Goal: Book appointment/travel/reservation

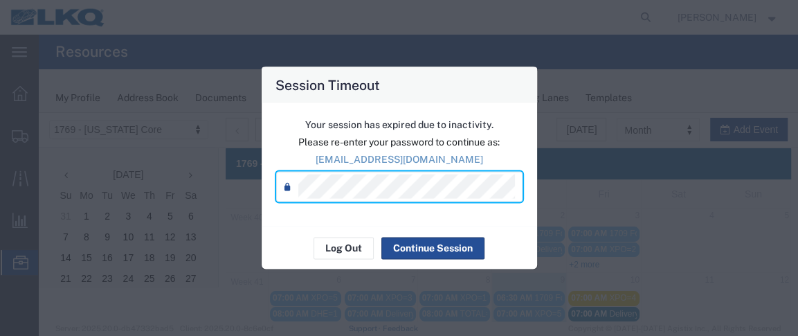
scroll to position [116, 0]
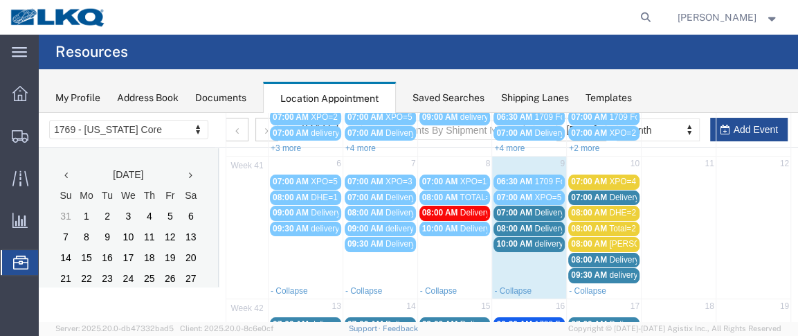
drag, startPoint x: 511, startPoint y: 211, endPoint x: 501, endPoint y: 207, distance: 11.2
click at [501, 208] on span "07:00 AM" at bounding box center [514, 213] width 36 height 10
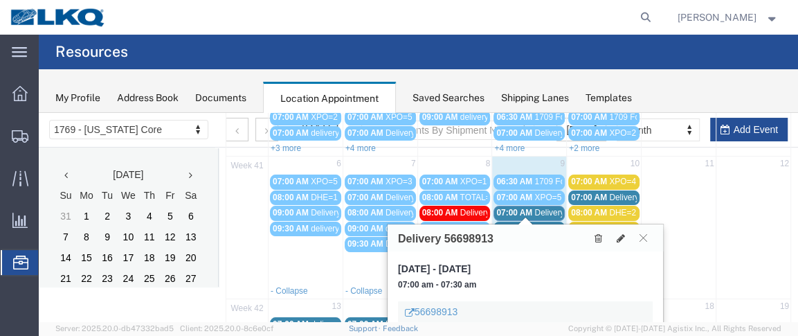
click at [501, 208] on span "07:00 AM" at bounding box center [514, 213] width 36 height 10
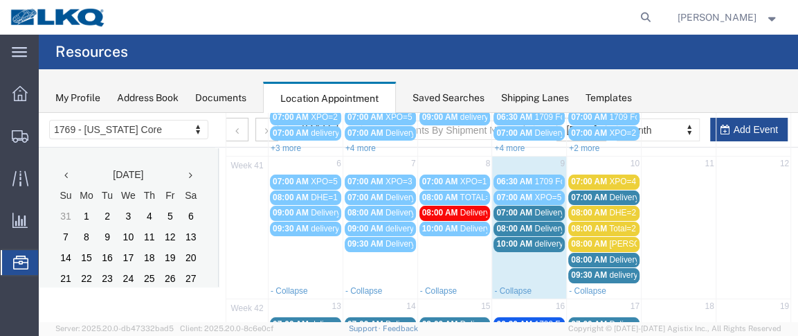
click at [539, 215] on link "07:00 AM Delivery 56698913" at bounding box center [529, 213] width 71 height 15
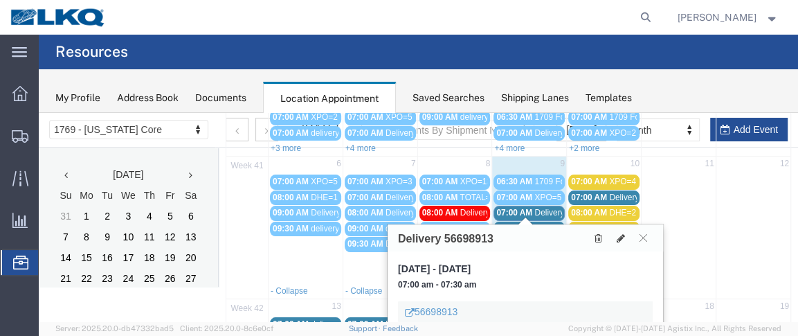
click at [538, 209] on span "Delivery 56698913" at bounding box center [568, 213] width 69 height 10
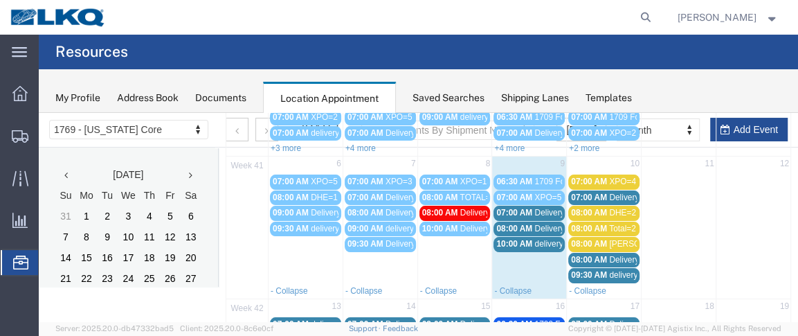
click at [538, 209] on span "Delivery 56698913" at bounding box center [568, 213] width 69 height 10
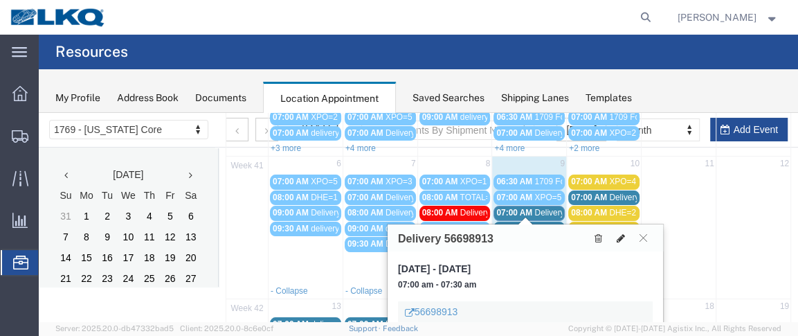
click at [622, 237] on icon at bounding box center [621, 238] width 8 height 10
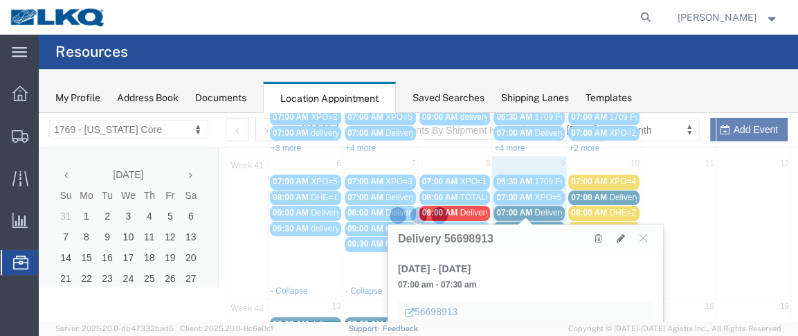
select select "1"
select select
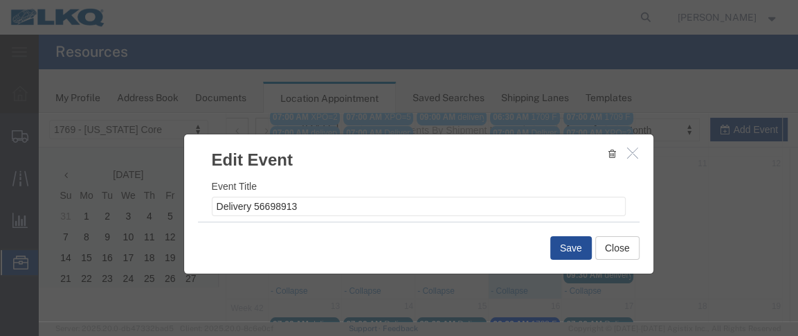
select select
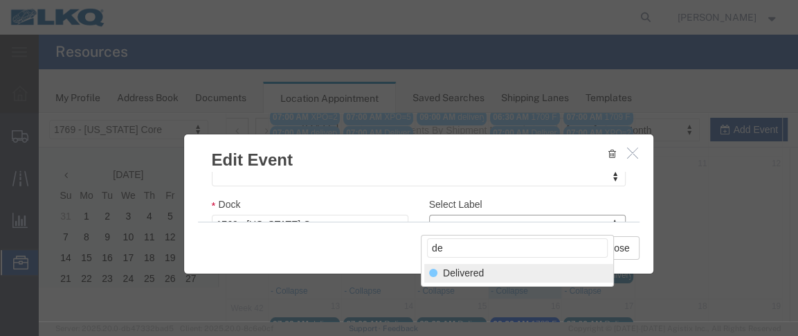
type input "de"
select select "40"
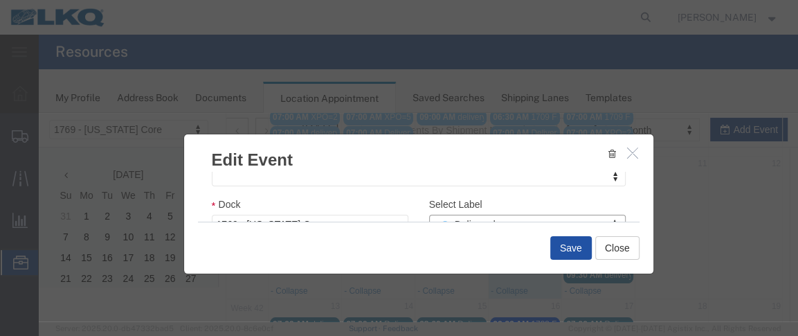
click at [584, 243] on button "Save" at bounding box center [571, 248] width 42 height 24
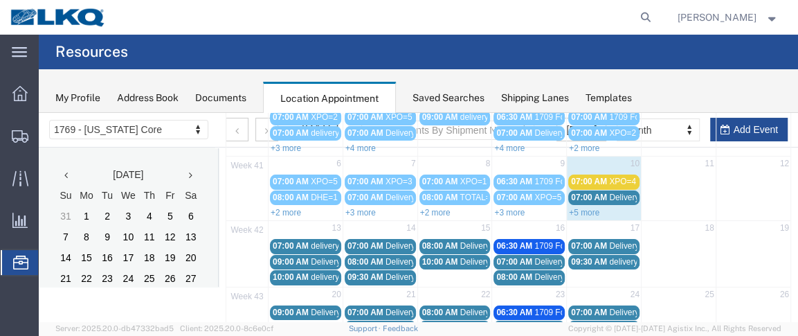
click at [519, 208] on link "+3 more" at bounding box center [509, 213] width 30 height 10
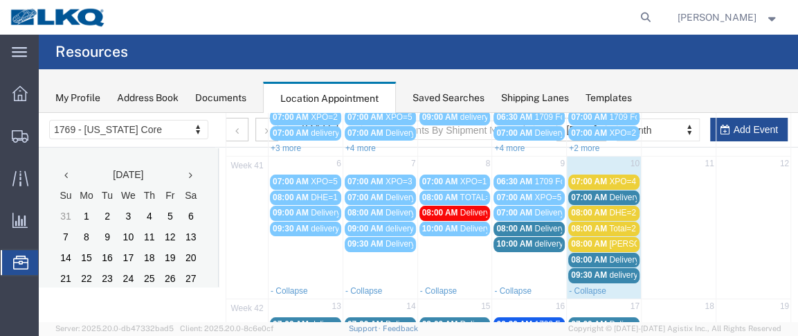
click at [516, 208] on span "07:00 AM" at bounding box center [514, 213] width 36 height 10
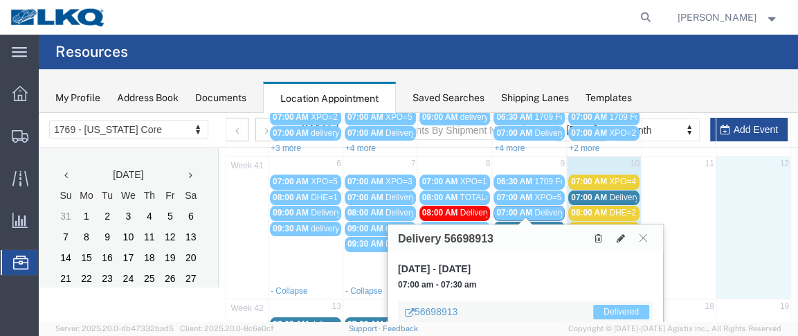
click at [719, 199] on td at bounding box center [753, 227] width 75 height 109
select select "1"
select select
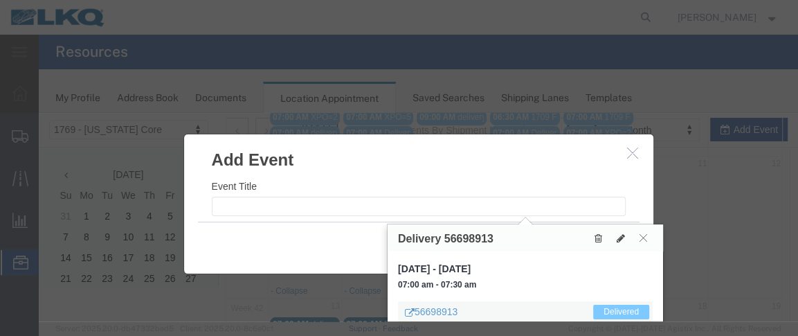
click at [626, 159] on button "button" at bounding box center [634, 153] width 17 height 17
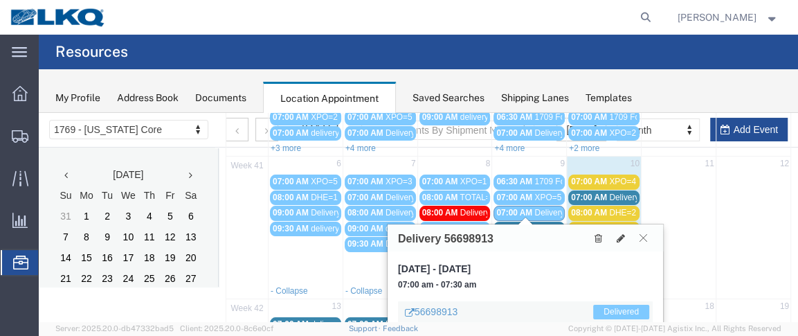
click at [648, 233] on button at bounding box center [643, 237] width 19 height 13
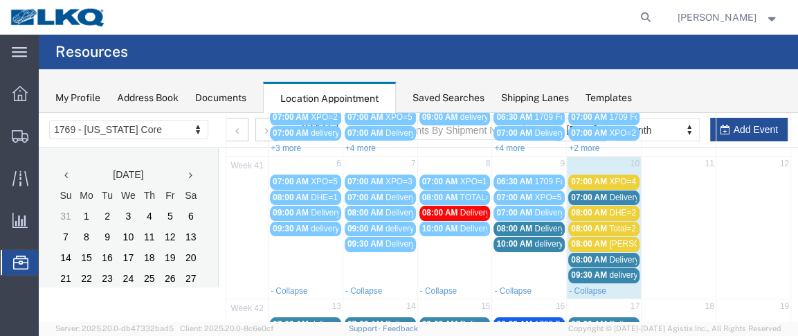
click at [503, 224] on span "08:00 AM" at bounding box center [514, 229] width 36 height 10
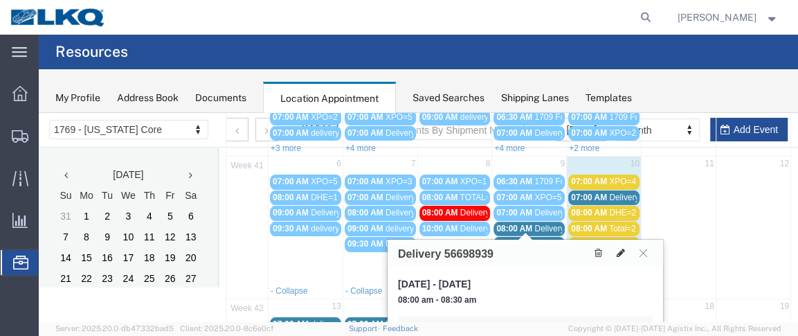
click at [624, 249] on icon at bounding box center [621, 253] width 8 height 10
select select "1"
select select
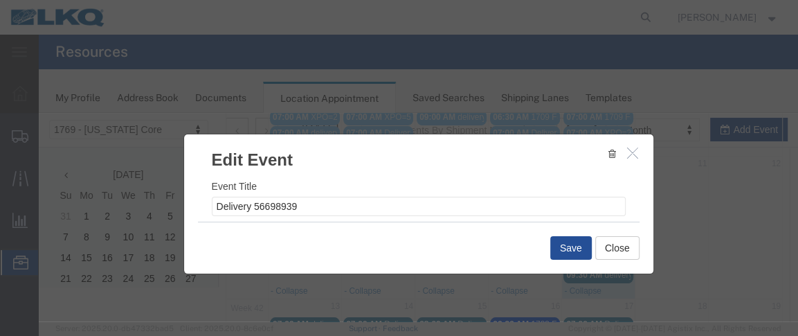
select select
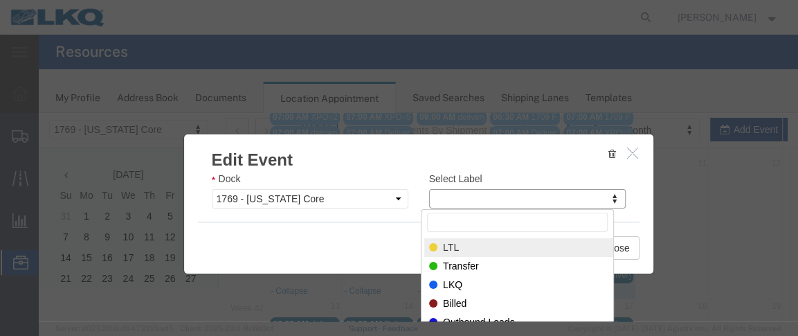
type input "s"
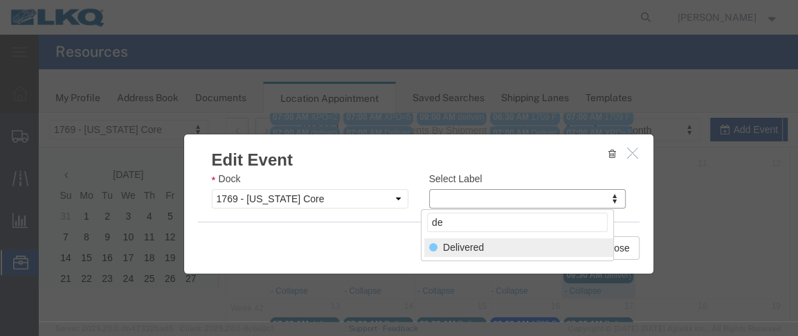
type input "de"
select select "40"
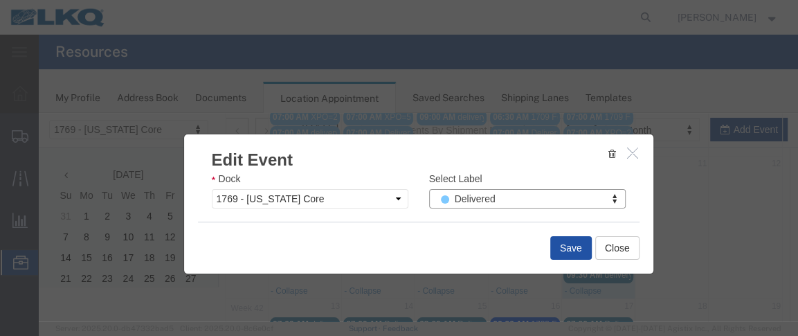
click at [579, 238] on button "Save" at bounding box center [571, 248] width 42 height 24
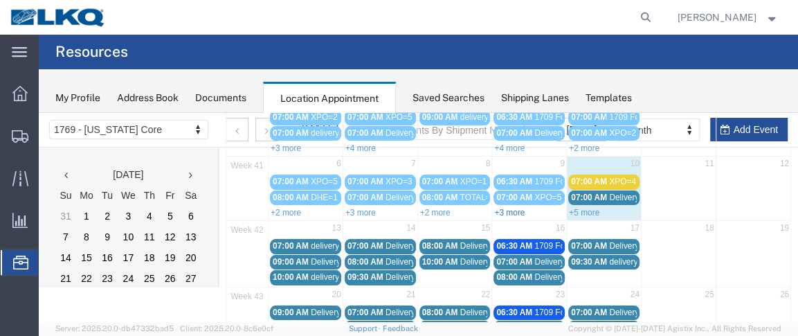
click at [517, 208] on link "+3 more" at bounding box center [509, 213] width 30 height 10
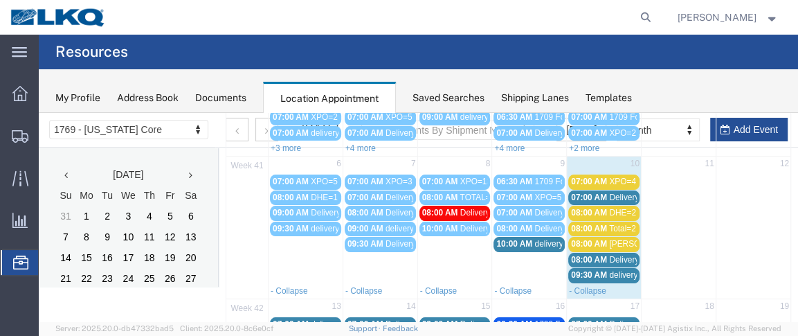
click at [509, 239] on span "10:00 AM" at bounding box center [514, 244] width 36 height 10
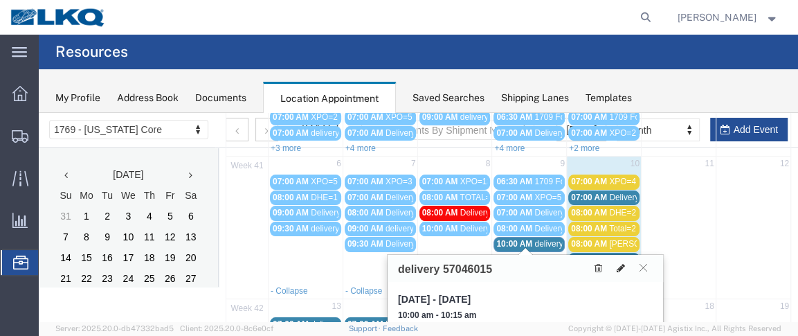
click at [616, 266] on button at bounding box center [620, 268] width 19 height 15
select select "100"
select select "1"
select select
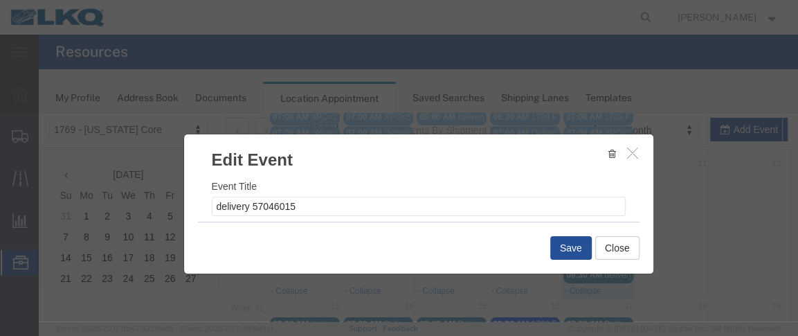
drag, startPoint x: 641, startPoint y: 177, endPoint x: 641, endPoint y: 189, distance: 12.5
click at [641, 189] on div "Event Title delivery 57046015 Start Date [DATE] Start Time 10:00 AM End Date [D…" at bounding box center [418, 197] width 469 height 50
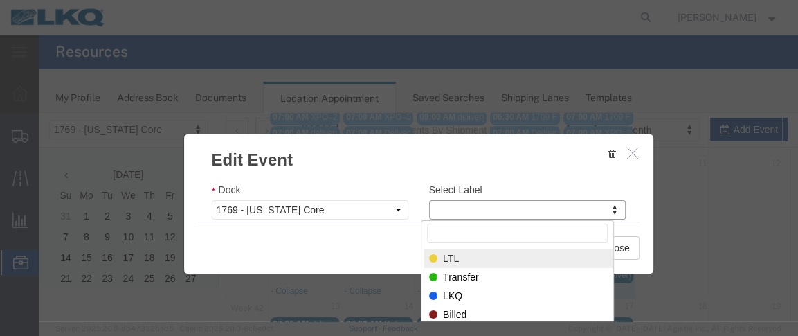
type input "e"
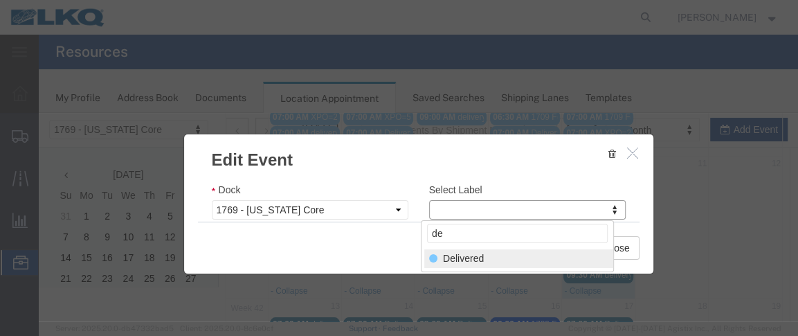
type input "de"
select select "40"
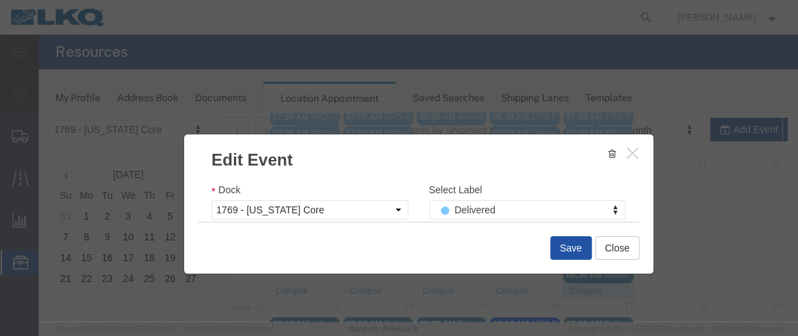
click at [560, 241] on button "Save" at bounding box center [571, 248] width 42 height 24
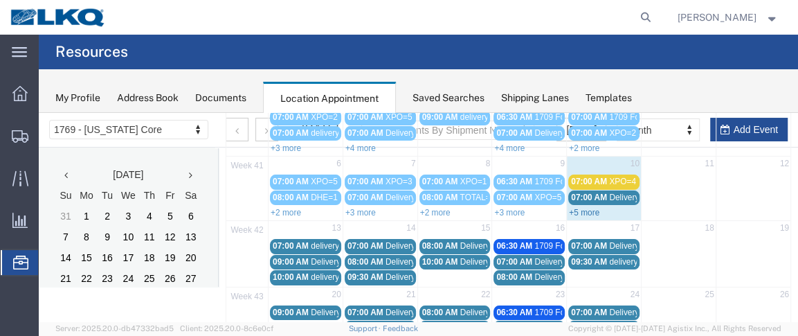
click at [589, 208] on link "+5 more" at bounding box center [584, 213] width 30 height 10
